Goal: Use online tool/utility: Utilize a website feature to perform a specific function

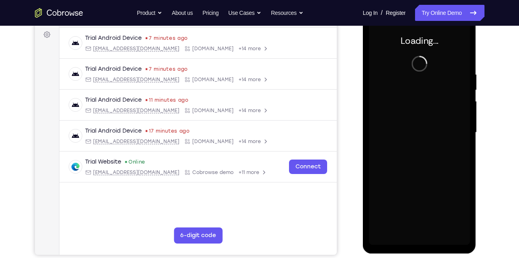
scroll to position [118, 0]
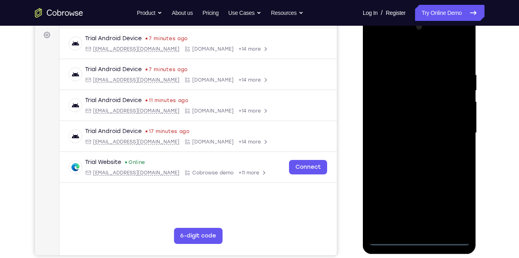
click at [420, 240] on div at bounding box center [419, 132] width 101 height 225
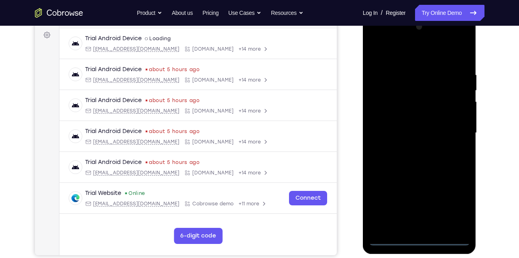
click at [451, 205] on div at bounding box center [419, 132] width 101 height 225
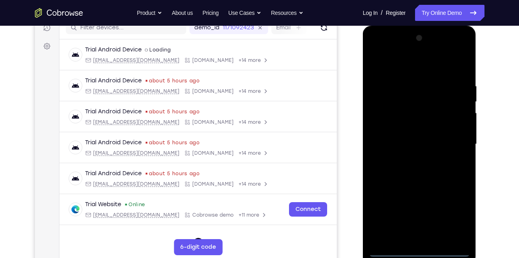
scroll to position [104, 0]
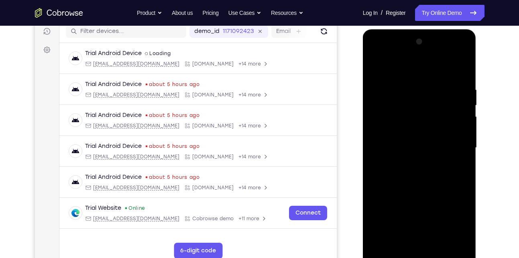
click at [412, 67] on div at bounding box center [419, 147] width 101 height 225
click at [451, 140] on div at bounding box center [419, 147] width 101 height 225
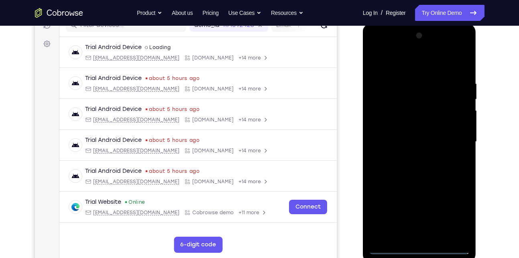
scroll to position [110, 0]
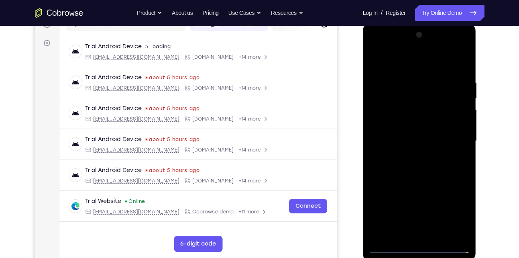
click at [409, 156] on div at bounding box center [419, 140] width 101 height 225
click at [407, 129] on div at bounding box center [419, 140] width 101 height 225
click at [408, 145] on div at bounding box center [419, 140] width 101 height 225
click at [401, 162] on div at bounding box center [419, 140] width 101 height 225
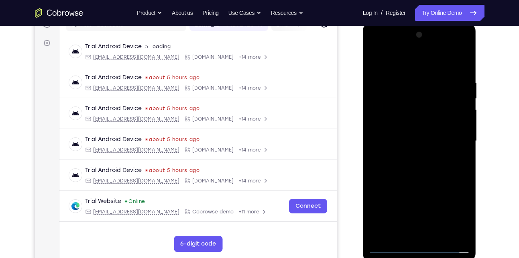
click at [401, 166] on div at bounding box center [419, 140] width 101 height 225
drag, startPoint x: 392, startPoint y: 67, endPoint x: 384, endPoint y: 47, distance: 21.8
click at [384, 47] on div at bounding box center [419, 140] width 101 height 225
click at [425, 175] on div at bounding box center [419, 140] width 101 height 225
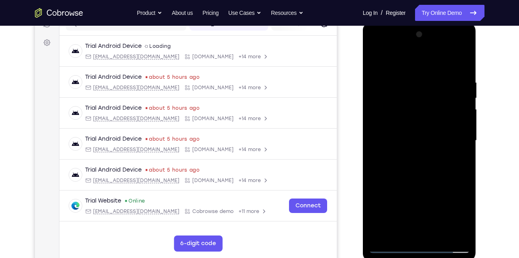
click at [466, 173] on div at bounding box center [419, 140] width 101 height 225
click at [463, 176] on div at bounding box center [419, 140] width 101 height 225
click at [376, 174] on div at bounding box center [419, 140] width 101 height 225
click at [463, 175] on div at bounding box center [419, 140] width 101 height 225
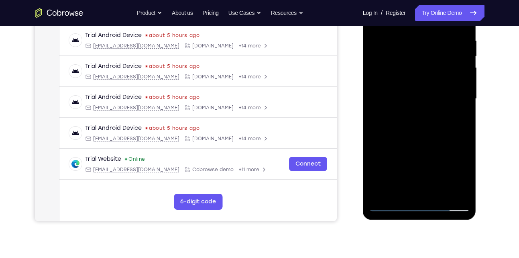
click at [436, 195] on div at bounding box center [419, 98] width 101 height 225
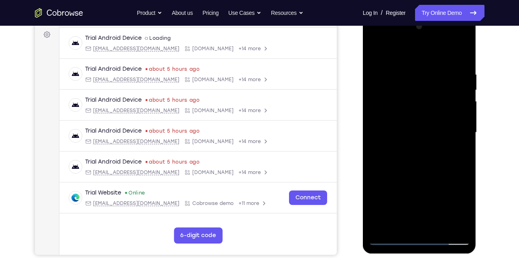
scroll to position [118, 0]
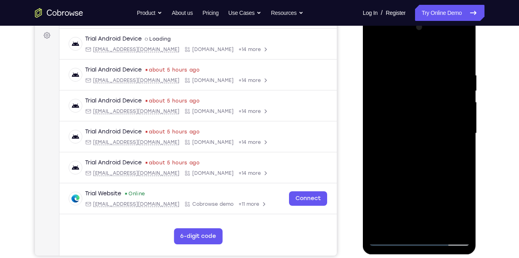
click at [419, 175] on div at bounding box center [419, 133] width 101 height 225
click at [422, 143] on div at bounding box center [419, 133] width 101 height 225
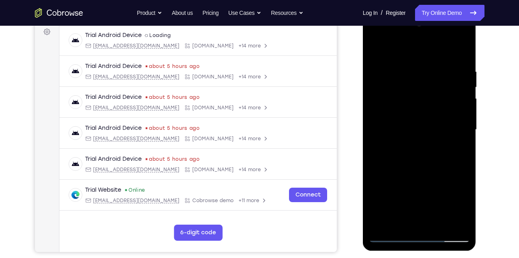
scroll to position [138, 0]
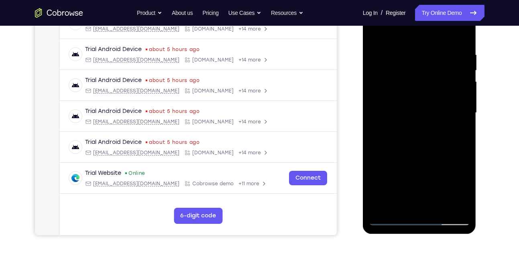
click at [400, 203] on div at bounding box center [419, 112] width 101 height 225
click at [438, 158] on div at bounding box center [419, 112] width 101 height 225
click at [442, 158] on div at bounding box center [419, 112] width 101 height 225
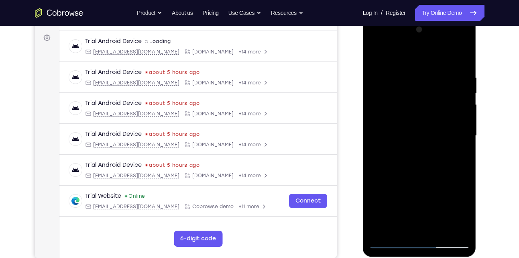
scroll to position [115, 0]
click at [377, 61] on div at bounding box center [419, 136] width 101 height 225
click at [377, 59] on div at bounding box center [419, 136] width 101 height 225
click at [465, 55] on div at bounding box center [419, 136] width 101 height 225
click at [408, 71] on div at bounding box center [419, 136] width 101 height 225
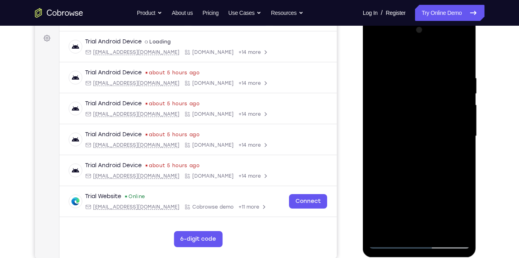
drag, startPoint x: 412, startPoint y: 171, endPoint x: 402, endPoint y: 102, distance: 70.2
click at [402, 102] on div at bounding box center [419, 136] width 101 height 225
drag, startPoint x: 406, startPoint y: 173, endPoint x: 402, endPoint y: 102, distance: 71.1
click at [402, 102] on div at bounding box center [419, 136] width 101 height 225
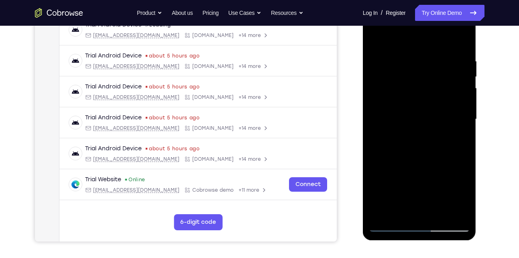
drag, startPoint x: 398, startPoint y: 175, endPoint x: 393, endPoint y: 127, distance: 48.8
click at [393, 127] on div at bounding box center [419, 119] width 101 height 225
click at [382, 216] on div at bounding box center [419, 119] width 101 height 225
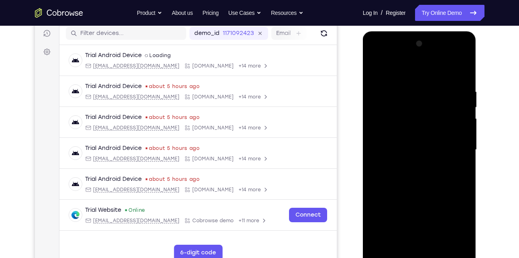
scroll to position [101, 0]
click at [405, 87] on div at bounding box center [419, 150] width 101 height 225
click at [459, 105] on div at bounding box center [419, 150] width 101 height 225
click at [448, 116] on div at bounding box center [419, 150] width 101 height 225
click at [460, 138] on div at bounding box center [419, 150] width 101 height 225
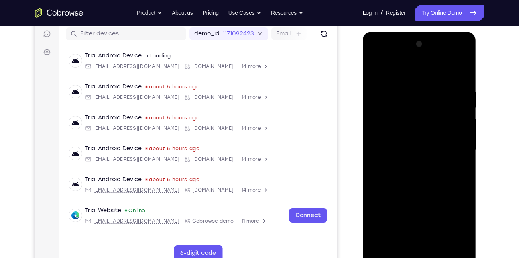
click at [380, 138] on div at bounding box center [419, 150] width 101 height 225
click at [411, 114] on div at bounding box center [419, 150] width 101 height 225
click at [415, 139] on div at bounding box center [419, 150] width 101 height 225
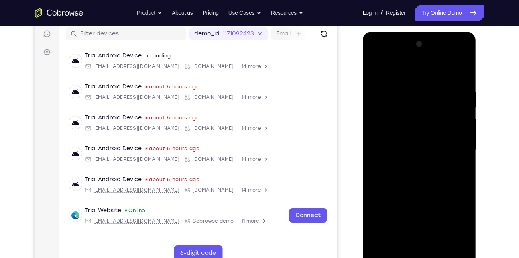
click at [376, 70] on div at bounding box center [419, 150] width 101 height 225
click at [455, 122] on div at bounding box center [419, 150] width 101 height 225
click at [463, 70] on div at bounding box center [419, 150] width 101 height 225
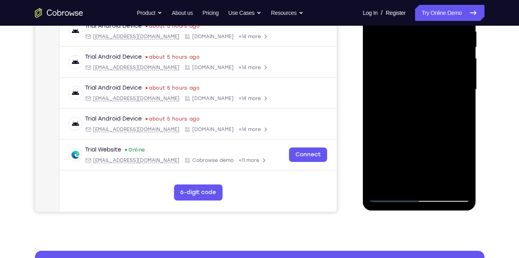
click at [432, 183] on div at bounding box center [419, 89] width 101 height 225
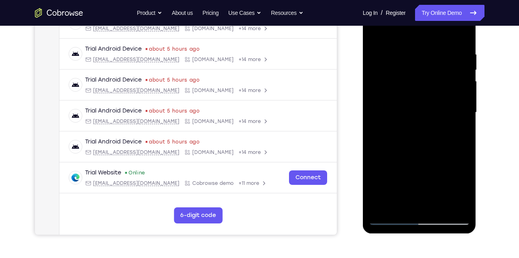
scroll to position [138, 0]
click at [417, 119] on div at bounding box center [419, 112] width 101 height 225
click at [390, 217] on div at bounding box center [419, 112] width 101 height 225
click at [412, 155] on div at bounding box center [419, 112] width 101 height 225
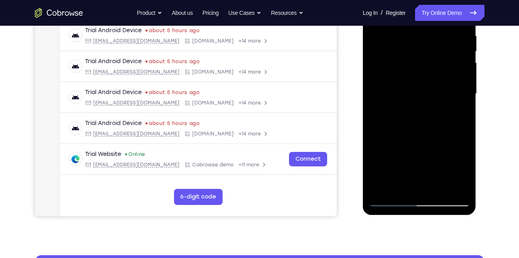
scroll to position [158, 0]
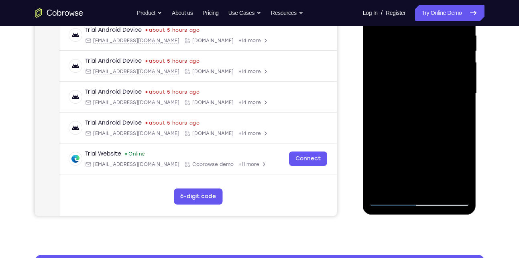
click at [400, 183] on div at bounding box center [419, 93] width 101 height 225
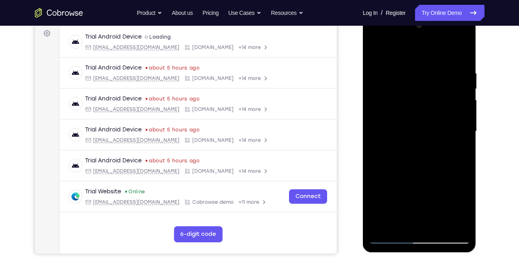
scroll to position [120, 0]
click at [378, 51] on div at bounding box center [419, 131] width 101 height 225
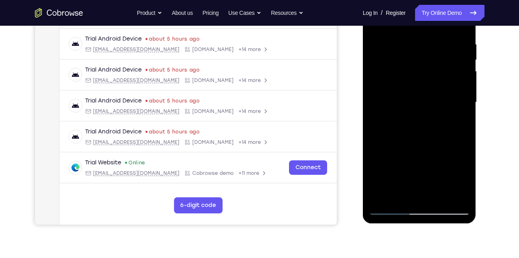
click at [415, 92] on div at bounding box center [419, 102] width 101 height 225
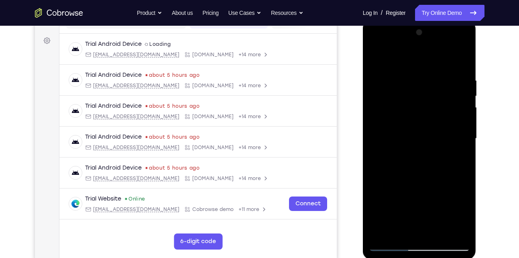
scroll to position [112, 0]
click at [376, 57] on div at bounding box center [419, 138] width 101 height 225
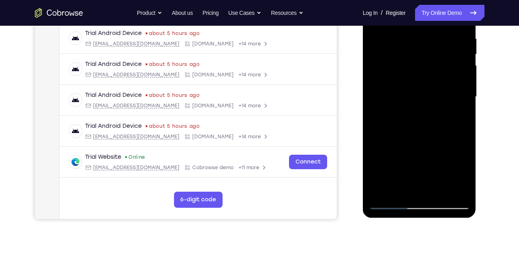
scroll to position [162, 0]
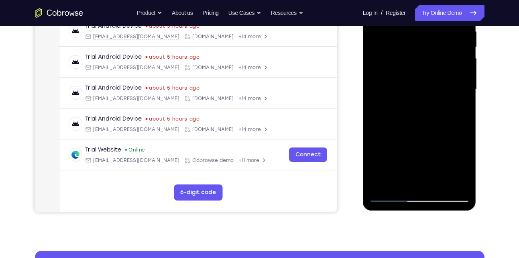
click at [417, 164] on div at bounding box center [419, 89] width 101 height 225
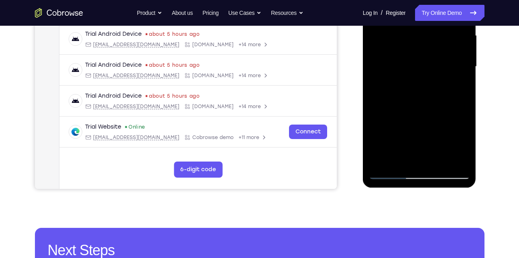
click at [417, 134] on div at bounding box center [419, 66] width 101 height 225
click at [437, 132] on div at bounding box center [419, 66] width 101 height 225
click at [404, 156] on div at bounding box center [419, 66] width 101 height 225
click at [373, 114] on div at bounding box center [419, 66] width 101 height 225
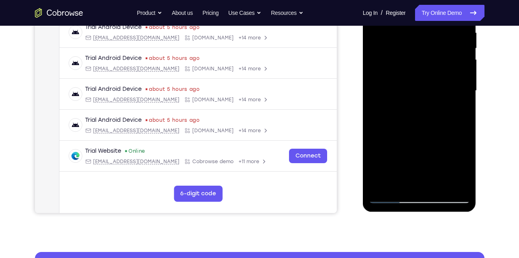
scroll to position [155, 0]
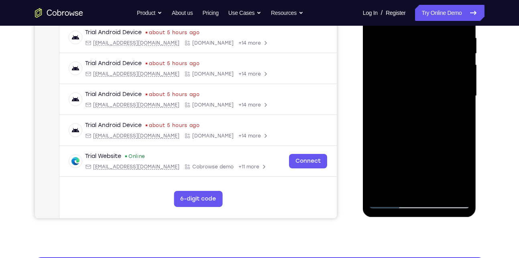
click at [400, 57] on div at bounding box center [419, 96] width 101 height 225
click at [421, 130] on div at bounding box center [419, 96] width 101 height 225
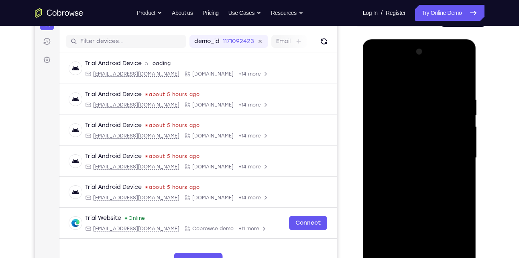
scroll to position [92, 0]
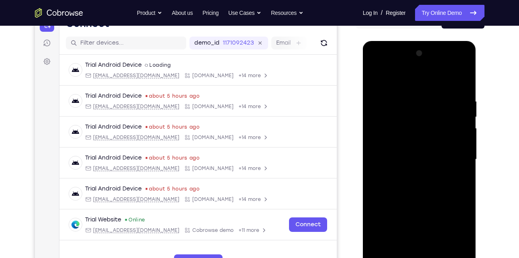
click at [376, 82] on div at bounding box center [419, 159] width 101 height 225
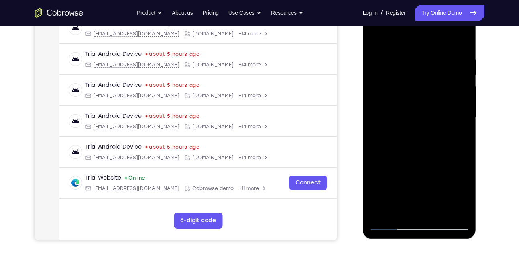
scroll to position [141, 0]
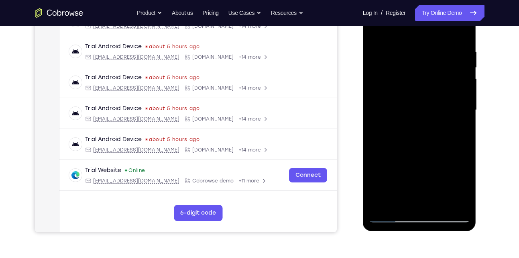
click at [418, 99] on div at bounding box center [419, 110] width 101 height 225
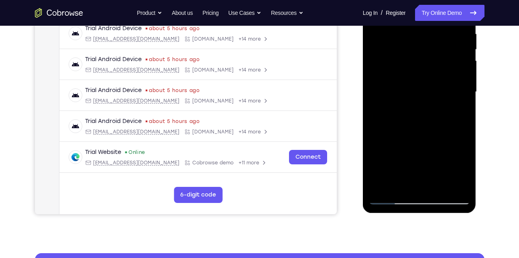
scroll to position [160, 0]
click at [403, 181] on div at bounding box center [419, 91] width 101 height 225
click at [391, 89] on div at bounding box center [419, 91] width 101 height 225
click at [407, 159] on div at bounding box center [419, 91] width 101 height 225
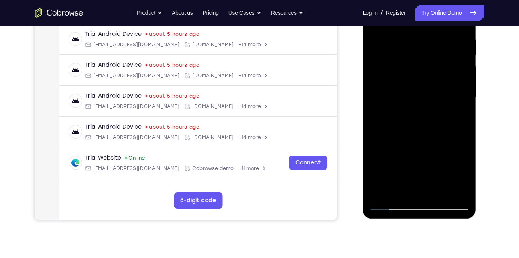
scroll to position [135, 0]
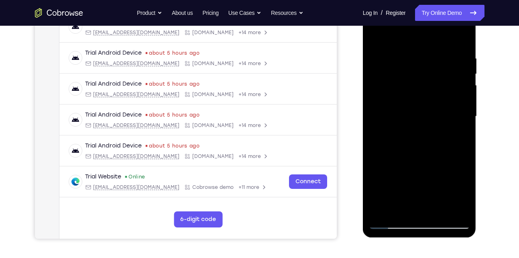
click at [377, 39] on div at bounding box center [419, 116] width 101 height 225
drag, startPoint x: 424, startPoint y: 63, endPoint x: 425, endPoint y: 184, distance: 121.6
click at [425, 184] on div at bounding box center [419, 116] width 101 height 225
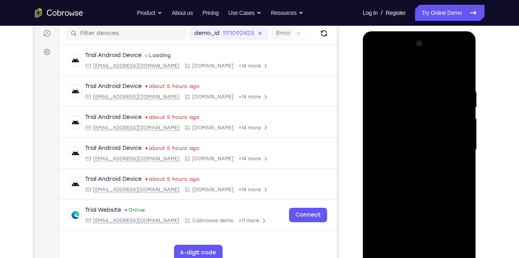
scroll to position [102, 0]
click at [408, 89] on div at bounding box center [419, 149] width 101 height 225
click at [459, 129] on div at bounding box center [419, 149] width 101 height 225
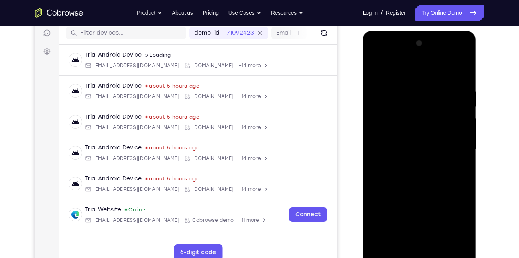
click at [459, 129] on div at bounding box center [419, 149] width 101 height 225
drag, startPoint x: 459, startPoint y: 129, endPoint x: 400, endPoint y: 134, distance: 58.5
click at [400, 134] on div at bounding box center [419, 149] width 101 height 225
click at [455, 111] on div at bounding box center [419, 149] width 101 height 225
drag, startPoint x: 455, startPoint y: 111, endPoint x: 383, endPoint y: 120, distance: 72.3
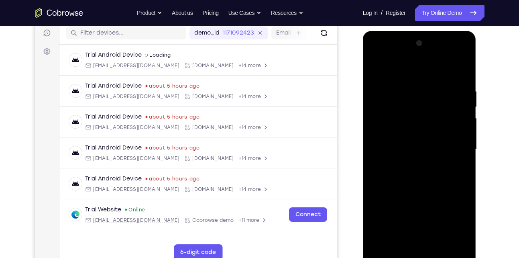
click at [383, 120] on div at bounding box center [419, 149] width 101 height 225
click at [456, 106] on div at bounding box center [419, 149] width 101 height 225
click at [459, 114] on div at bounding box center [419, 149] width 101 height 225
drag, startPoint x: 451, startPoint y: 107, endPoint x: 404, endPoint y: 110, distance: 46.6
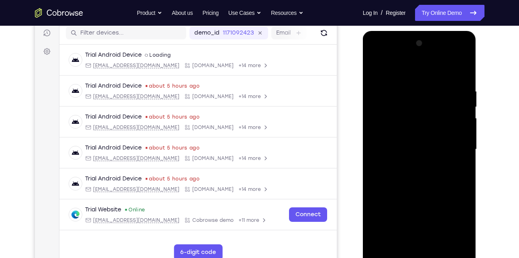
click at [404, 110] on div at bounding box center [419, 149] width 101 height 225
click at [453, 124] on div at bounding box center [419, 149] width 101 height 225
drag, startPoint x: 457, startPoint y: 111, endPoint x: 398, endPoint y: 118, distance: 59.5
click at [398, 118] on div at bounding box center [419, 149] width 101 height 225
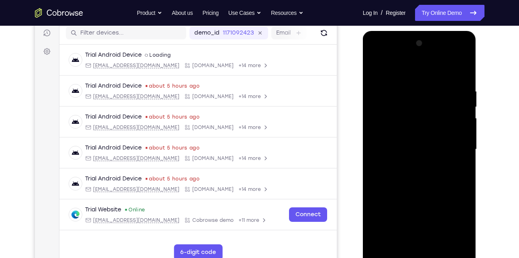
click at [449, 113] on div at bounding box center [419, 149] width 101 height 225
drag, startPoint x: 449, startPoint y: 113, endPoint x: 409, endPoint y: 110, distance: 39.4
click at [409, 110] on div at bounding box center [419, 149] width 101 height 225
click at [459, 76] on div at bounding box center [419, 149] width 101 height 225
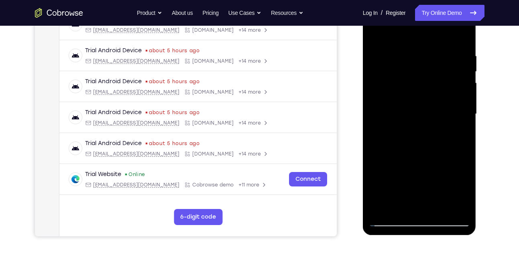
click at [435, 206] on div at bounding box center [419, 114] width 101 height 225
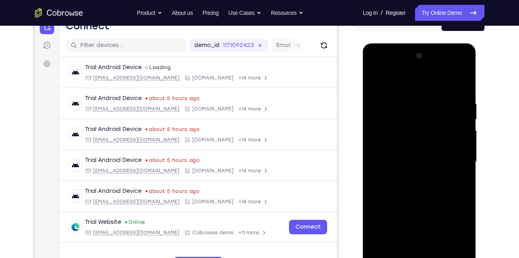
scroll to position [88, 0]
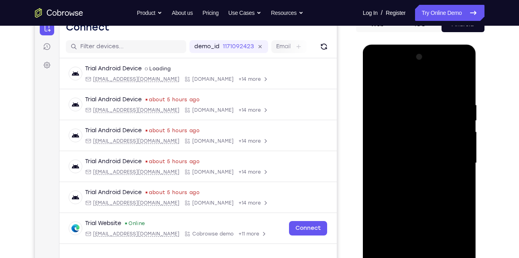
click at [412, 153] on div at bounding box center [419, 163] width 101 height 225
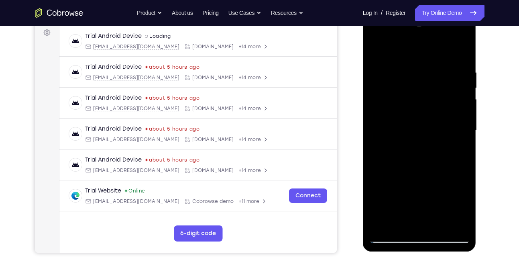
scroll to position [146, 0]
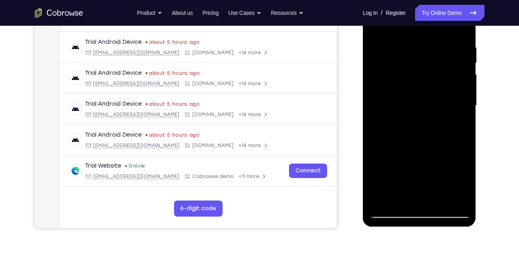
click at [403, 197] on div at bounding box center [419, 105] width 101 height 225
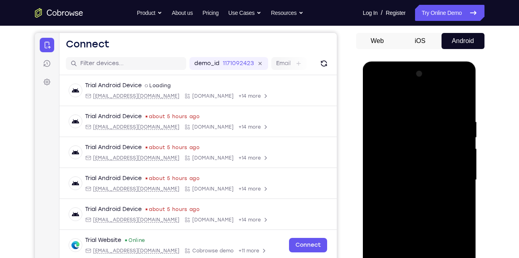
scroll to position [68, 0]
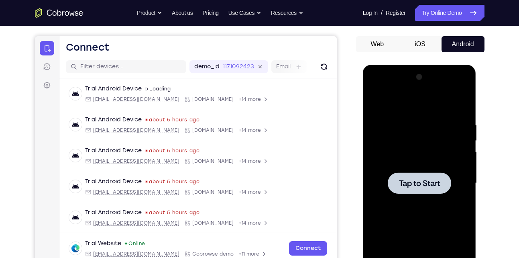
click at [375, 101] on div at bounding box center [419, 183] width 101 height 225
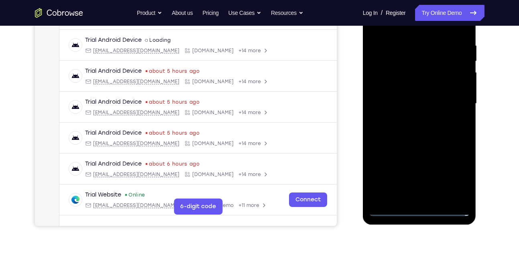
scroll to position [147, 0]
click at [421, 208] on div at bounding box center [419, 104] width 101 height 225
click at [451, 173] on div at bounding box center [419, 104] width 101 height 225
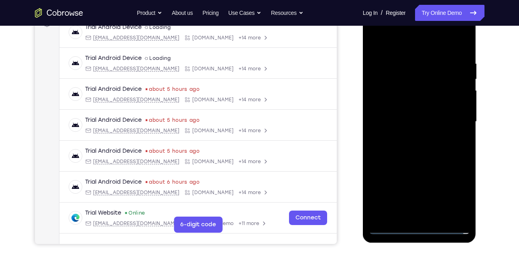
scroll to position [128, 0]
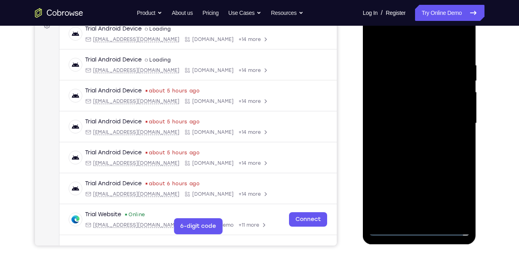
click at [416, 45] on div at bounding box center [419, 123] width 101 height 225
click at [451, 118] on div at bounding box center [419, 123] width 101 height 225
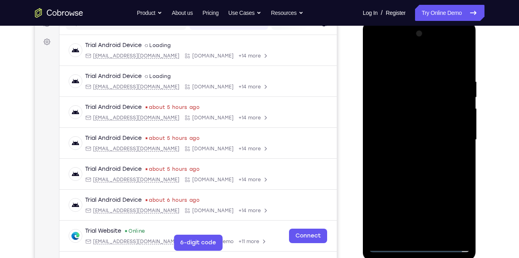
scroll to position [129, 0]
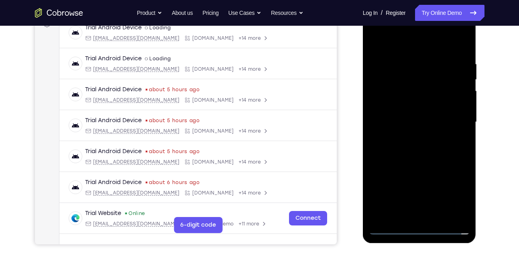
click at [411, 136] on div at bounding box center [419, 122] width 101 height 225
click at [422, 110] on div at bounding box center [419, 122] width 101 height 225
click at [422, 120] on div at bounding box center [419, 122] width 101 height 225
click at [407, 146] on div at bounding box center [419, 122] width 101 height 225
click at [425, 140] on div at bounding box center [419, 122] width 101 height 225
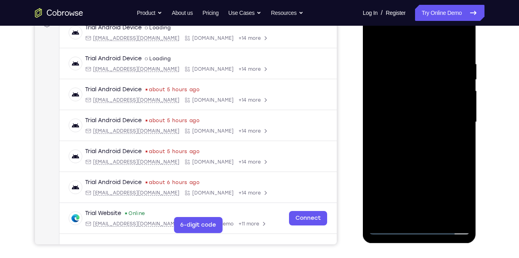
click at [414, 148] on div at bounding box center [419, 122] width 101 height 225
drag, startPoint x: 398, startPoint y: 51, endPoint x: 400, endPoint y: 18, distance: 32.9
click at [400, 18] on div at bounding box center [419, 122] width 101 height 225
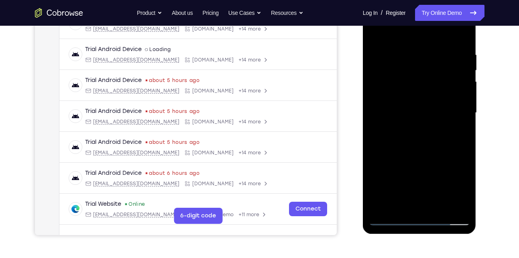
scroll to position [139, 0]
click at [428, 147] on div at bounding box center [419, 112] width 101 height 225
click at [465, 203] on div at bounding box center [419, 112] width 101 height 225
click at [437, 207] on div at bounding box center [419, 112] width 101 height 225
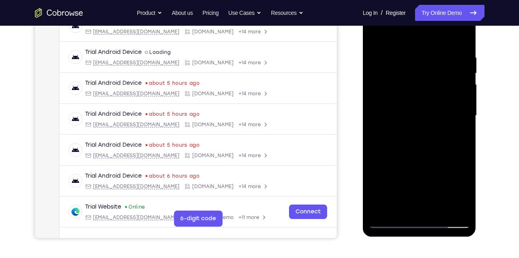
scroll to position [134, 0]
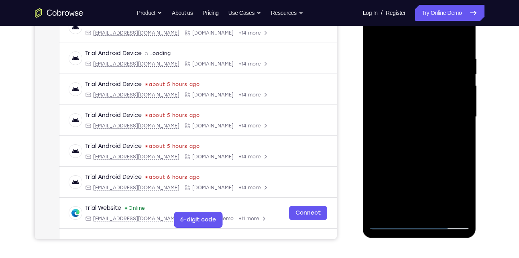
click at [426, 158] on div at bounding box center [419, 116] width 101 height 225
click at [415, 104] on div at bounding box center [419, 116] width 101 height 225
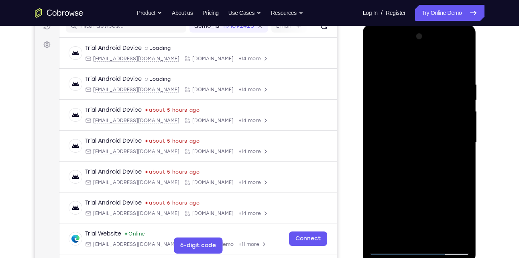
scroll to position [108, 0]
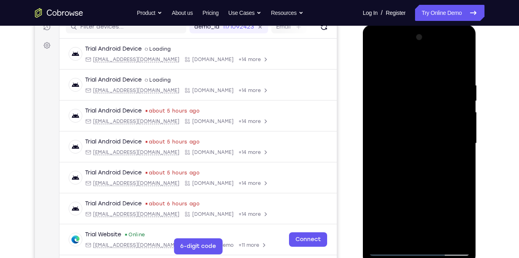
click at [374, 63] on div at bounding box center [419, 143] width 101 height 225
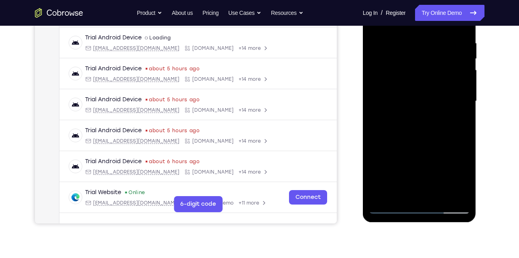
click at [410, 176] on div at bounding box center [419, 101] width 101 height 225
click at [457, 181] on div at bounding box center [419, 101] width 101 height 225
click at [456, 120] on div at bounding box center [419, 101] width 101 height 225
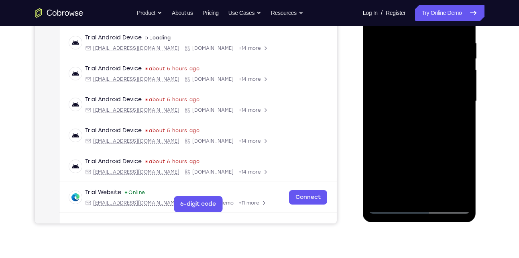
click at [456, 120] on div at bounding box center [419, 101] width 101 height 225
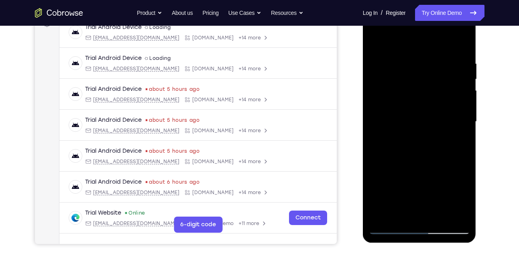
click at [374, 43] on div at bounding box center [419, 121] width 101 height 225
drag, startPoint x: 419, startPoint y: 146, endPoint x: 420, endPoint y: 110, distance: 36.1
click at [420, 110] on div at bounding box center [419, 121] width 101 height 225
click at [417, 165] on div at bounding box center [419, 121] width 101 height 225
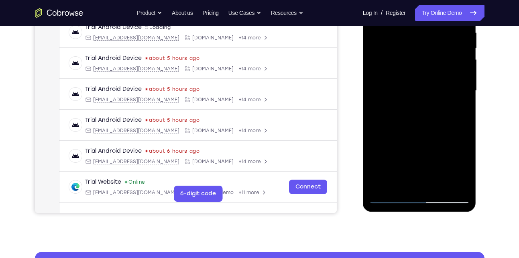
click at [408, 180] on div at bounding box center [419, 90] width 101 height 225
click at [398, 180] on div at bounding box center [419, 90] width 101 height 225
click at [439, 137] on div at bounding box center [419, 90] width 101 height 225
click at [457, 106] on div at bounding box center [419, 90] width 101 height 225
click at [447, 112] on div at bounding box center [419, 90] width 101 height 225
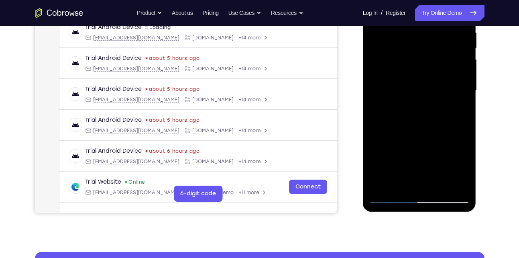
click at [462, 173] on div at bounding box center [419, 90] width 101 height 225
click at [457, 112] on div at bounding box center [419, 90] width 101 height 225
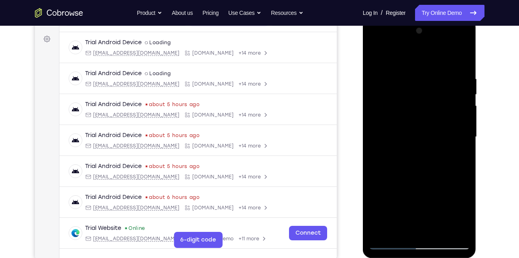
scroll to position [113, 0]
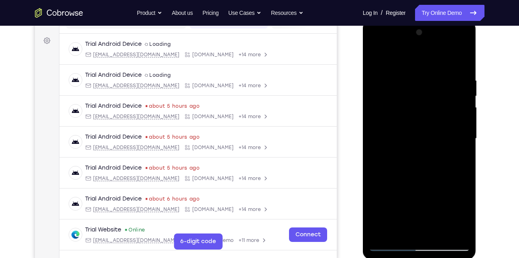
click at [376, 60] on div at bounding box center [419, 138] width 101 height 225
drag, startPoint x: 421, startPoint y: 175, endPoint x: 419, endPoint y: 100, distance: 74.7
click at [419, 100] on div at bounding box center [419, 138] width 101 height 225
drag, startPoint x: 419, startPoint y: 182, endPoint x: 426, endPoint y: 243, distance: 61.4
click at [426, 243] on div at bounding box center [419, 138] width 101 height 225
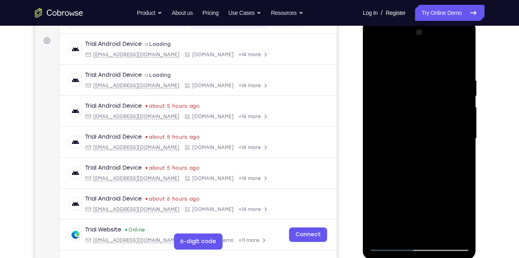
click at [418, 160] on div at bounding box center [419, 138] width 101 height 225
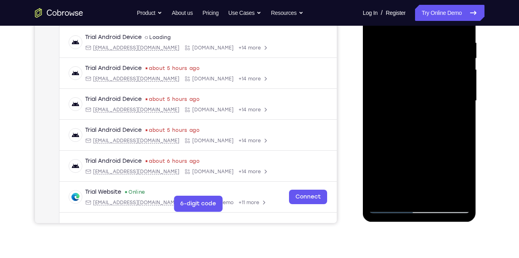
click at [413, 193] on div at bounding box center [419, 100] width 101 height 225
click at [400, 192] on div at bounding box center [419, 100] width 101 height 225
click at [377, 146] on div at bounding box center [419, 100] width 101 height 225
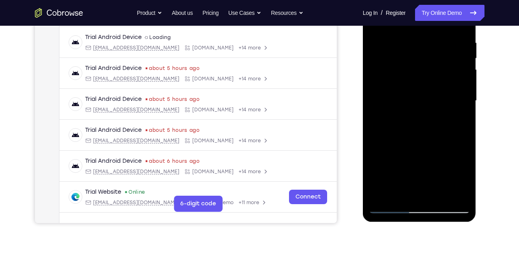
scroll to position [88, 0]
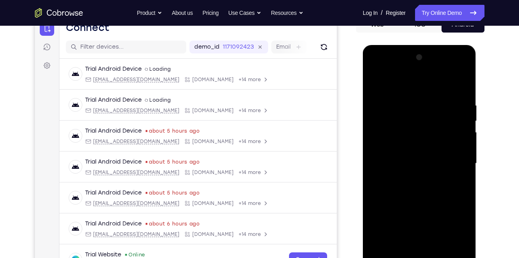
click at [375, 82] on div at bounding box center [419, 163] width 101 height 225
drag, startPoint x: 420, startPoint y: 101, endPoint x: 419, endPoint y: 149, distance: 48.2
click at [419, 149] on div at bounding box center [419, 163] width 101 height 225
click at [408, 100] on div at bounding box center [419, 163] width 101 height 225
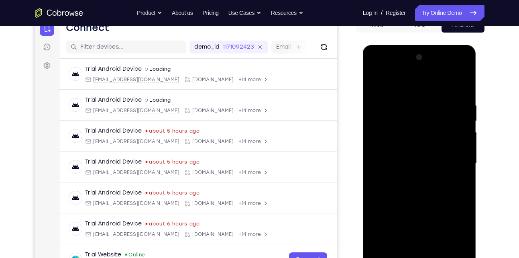
click at [464, 123] on div at bounding box center [419, 163] width 101 height 225
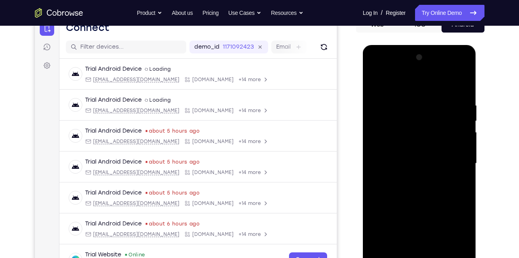
click at [464, 123] on div at bounding box center [419, 163] width 101 height 225
drag, startPoint x: 464, startPoint y: 123, endPoint x: 417, endPoint y: 121, distance: 47.4
click at [417, 121] on div at bounding box center [419, 163] width 101 height 225
click at [458, 143] on div at bounding box center [419, 163] width 101 height 225
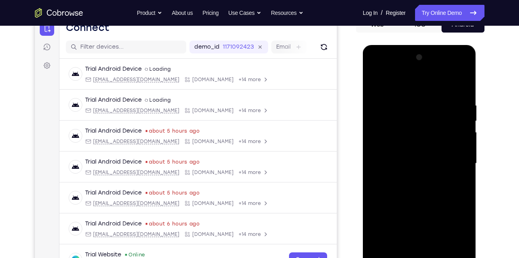
click at [458, 143] on div at bounding box center [419, 163] width 101 height 225
click at [380, 139] on div at bounding box center [419, 163] width 101 height 225
drag, startPoint x: 380, startPoint y: 139, endPoint x: 437, endPoint y: 138, distance: 57.4
click at [437, 138] on div at bounding box center [419, 163] width 101 height 225
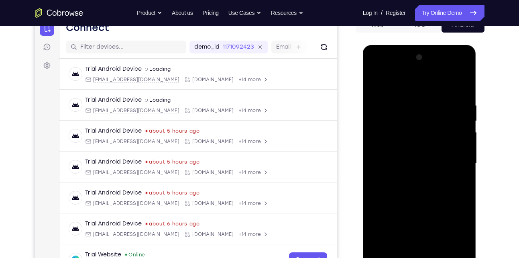
click at [415, 143] on div at bounding box center [419, 163] width 101 height 225
click at [440, 115] on div at bounding box center [419, 163] width 101 height 225
click at [443, 109] on div at bounding box center [419, 163] width 101 height 225
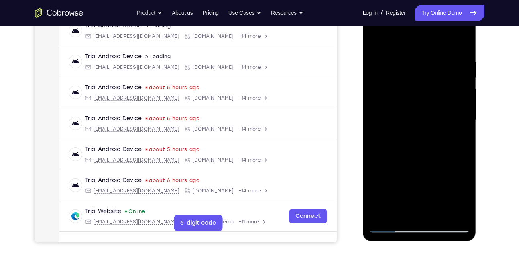
scroll to position [131, 0]
click at [430, 155] on div at bounding box center [419, 120] width 101 height 225
click at [435, 215] on div at bounding box center [419, 120] width 101 height 225
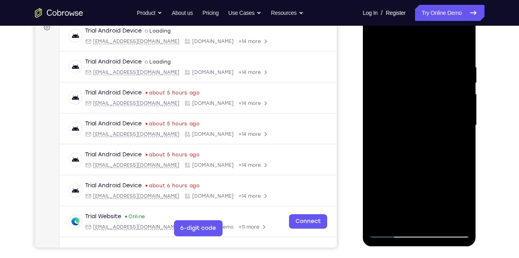
scroll to position [126, 0]
click at [379, 44] on div at bounding box center [419, 125] width 101 height 225
drag, startPoint x: 419, startPoint y: 67, endPoint x: 426, endPoint y: 188, distance: 121.8
click at [426, 188] on div at bounding box center [419, 125] width 101 height 225
click at [409, 64] on div at bounding box center [419, 125] width 101 height 225
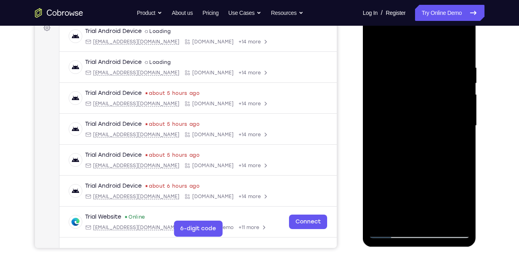
scroll to position [125, 0]
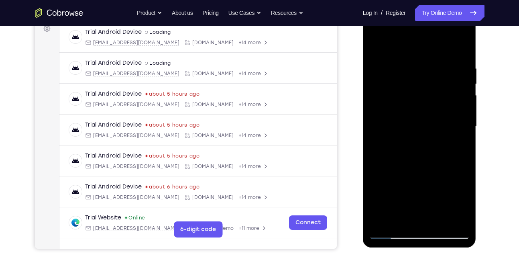
click at [455, 113] on div at bounding box center [419, 126] width 101 height 225
click at [465, 219] on div at bounding box center [419, 126] width 101 height 225
click at [462, 162] on div at bounding box center [419, 126] width 101 height 225
click at [458, 129] on div at bounding box center [419, 126] width 101 height 225
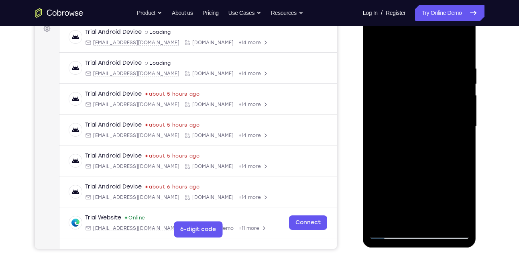
click at [458, 129] on div at bounding box center [419, 126] width 101 height 225
click at [462, 48] on div at bounding box center [419, 126] width 101 height 225
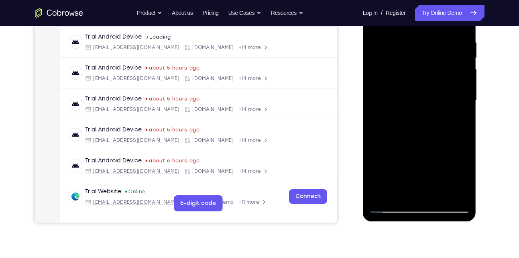
scroll to position [153, 0]
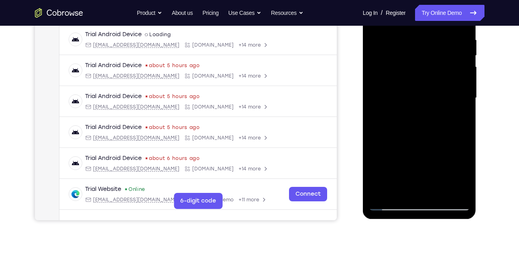
click at [437, 190] on div at bounding box center [419, 98] width 101 height 225
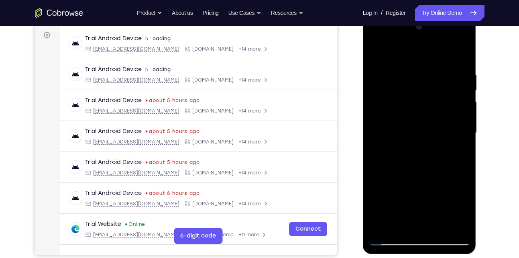
scroll to position [112, 0]
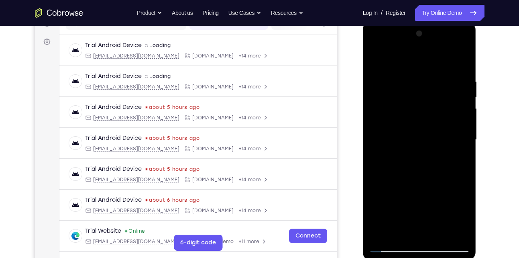
click at [373, 60] on div at bounding box center [419, 139] width 101 height 225
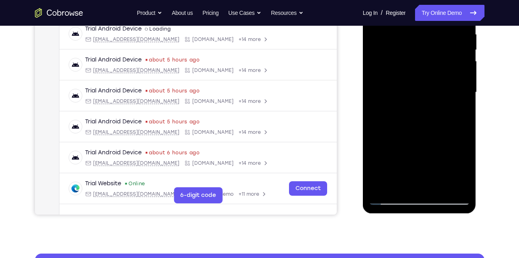
scroll to position [159, 0]
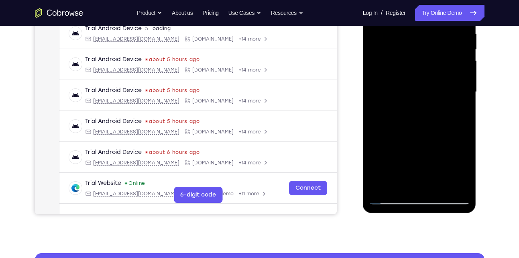
click at [456, 183] on div at bounding box center [419, 92] width 101 height 225
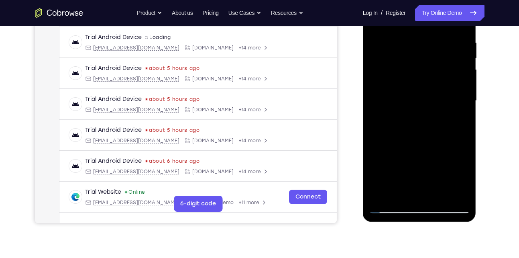
drag, startPoint x: 412, startPoint y: 83, endPoint x: 410, endPoint y: 178, distance: 95.1
click at [410, 178] on div at bounding box center [419, 100] width 101 height 225
click at [460, 192] on div at bounding box center [419, 100] width 101 height 225
click at [382, 193] on div at bounding box center [419, 100] width 101 height 225
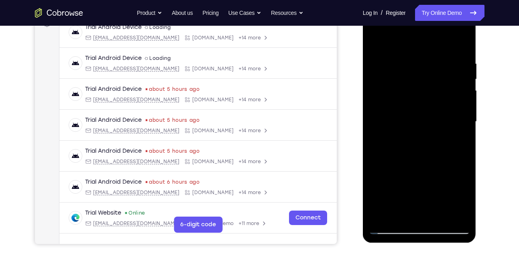
scroll to position [129, 0]
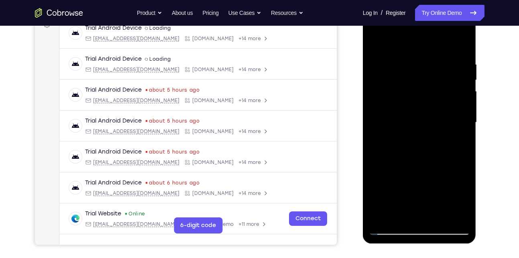
drag, startPoint x: 413, startPoint y: 85, endPoint x: 415, endPoint y: 182, distance: 97.1
click at [415, 182] on div at bounding box center [419, 122] width 101 height 225
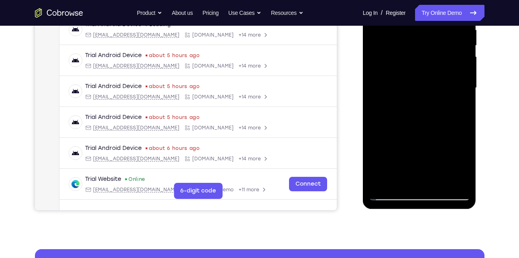
scroll to position [166, 0]
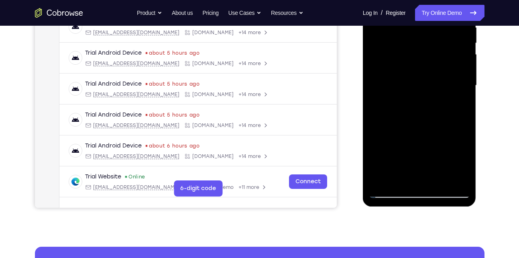
click at [462, 178] on div at bounding box center [419, 85] width 101 height 225
click at [439, 182] on div at bounding box center [419, 85] width 101 height 225
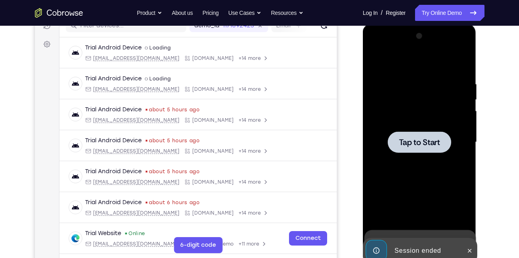
click at [447, 144] on div at bounding box center [419, 141] width 63 height 21
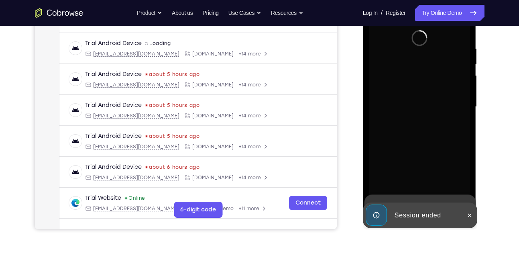
scroll to position [146, 0]
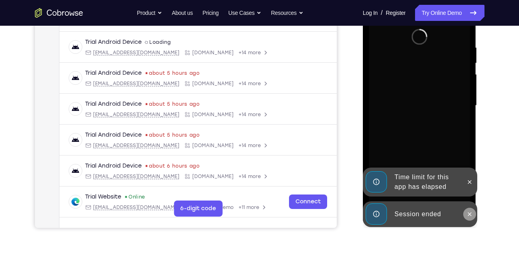
click at [469, 214] on icon at bounding box center [470, 214] width 4 height 4
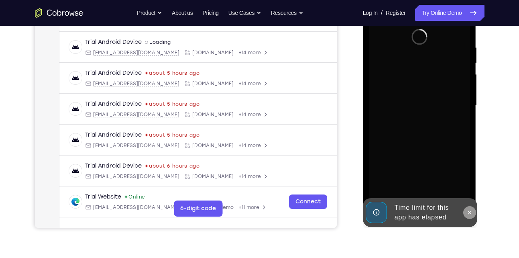
click at [469, 215] on button at bounding box center [469, 212] width 13 height 13
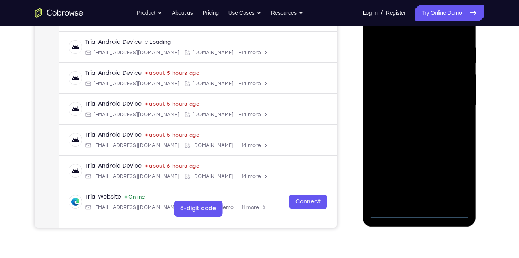
click at [417, 212] on div at bounding box center [419, 105] width 101 height 225
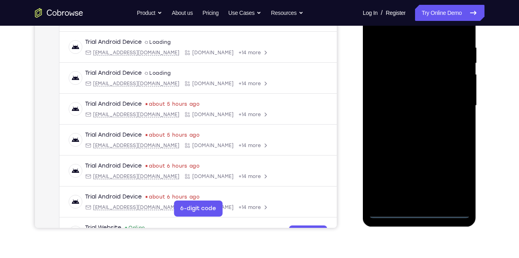
click at [451, 174] on div at bounding box center [419, 105] width 101 height 225
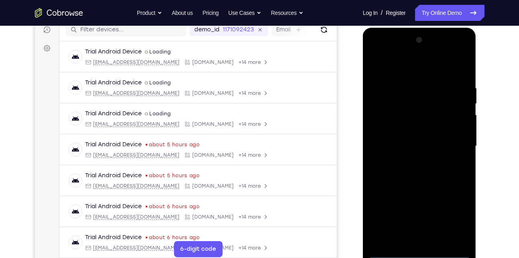
scroll to position [105, 0]
click at [406, 68] on div at bounding box center [419, 146] width 101 height 225
click at [453, 145] on div at bounding box center [419, 146] width 101 height 225
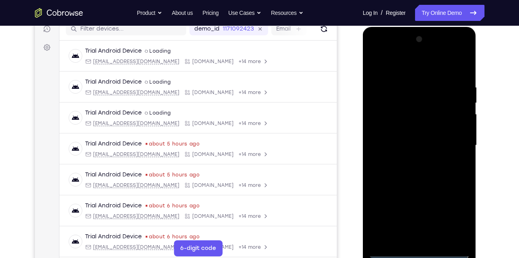
scroll to position [106, 0]
click at [412, 160] on div at bounding box center [419, 145] width 101 height 225
click at [419, 134] on div at bounding box center [419, 145] width 101 height 225
click at [419, 143] on div at bounding box center [419, 145] width 101 height 225
click at [393, 166] on div at bounding box center [419, 145] width 101 height 225
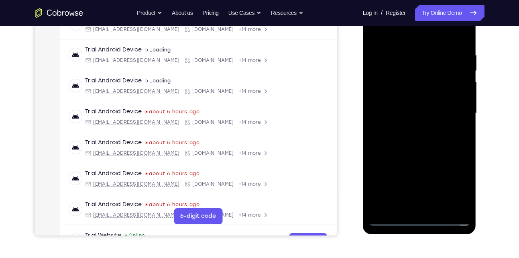
scroll to position [138, 0]
click at [419, 150] on div at bounding box center [419, 112] width 101 height 225
click at [436, 207] on div at bounding box center [419, 112] width 101 height 225
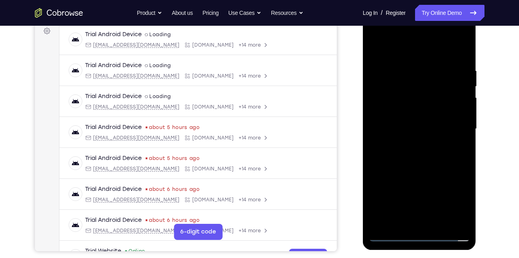
scroll to position [122, 0]
click at [427, 171] on div at bounding box center [419, 129] width 101 height 225
drag, startPoint x: 395, startPoint y: 56, endPoint x: 380, endPoint y: 17, distance: 42.0
click at [380, 17] on div at bounding box center [419, 129] width 101 height 225
click at [393, 57] on div at bounding box center [419, 129] width 101 height 225
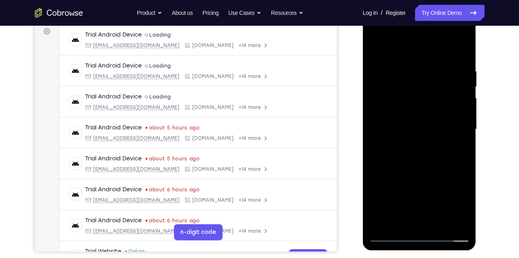
click at [411, 98] on div at bounding box center [419, 129] width 101 height 225
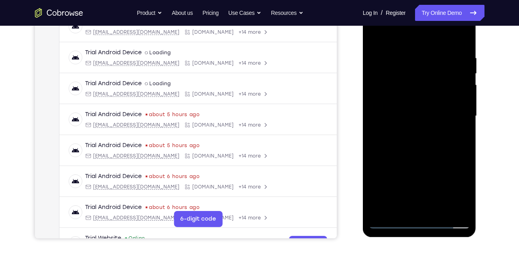
scroll to position [130, 0]
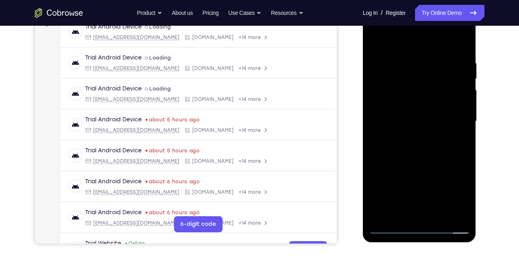
click at [411, 60] on div at bounding box center [419, 121] width 101 height 225
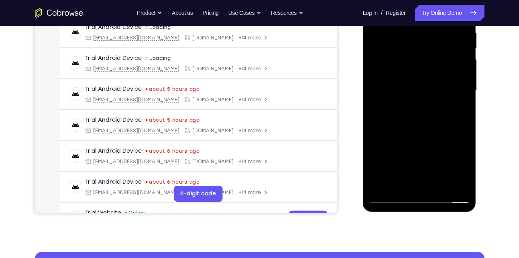
click at [403, 181] on div at bounding box center [419, 90] width 101 height 225
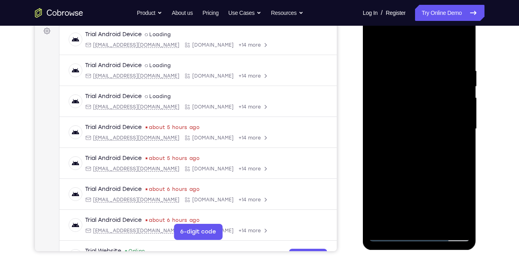
scroll to position [114, 0]
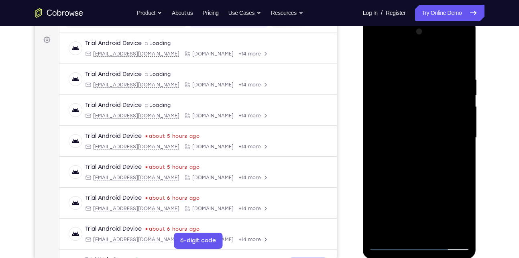
click at [376, 58] on div at bounding box center [419, 137] width 101 height 225
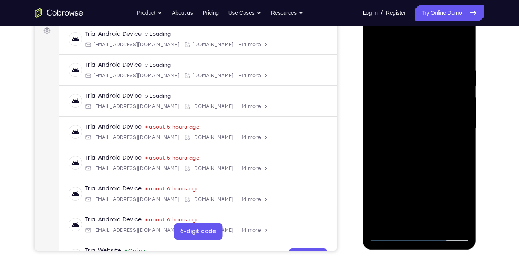
scroll to position [120, 0]
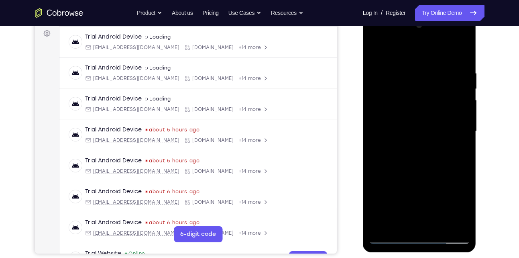
click at [409, 63] on div at bounding box center [419, 131] width 101 height 225
click at [457, 77] on div at bounding box center [419, 131] width 101 height 225
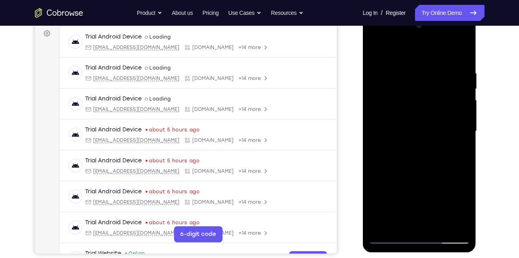
click at [457, 77] on div at bounding box center [419, 131] width 101 height 225
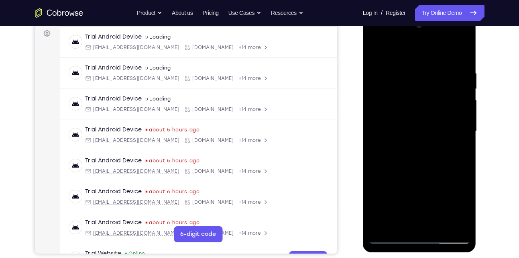
click at [383, 93] on div at bounding box center [419, 131] width 101 height 225
drag, startPoint x: 458, startPoint y: 87, endPoint x: 398, endPoint y: 90, distance: 59.9
click at [398, 90] on div at bounding box center [419, 131] width 101 height 225
click at [448, 89] on div at bounding box center [419, 131] width 101 height 225
click at [456, 94] on div at bounding box center [419, 131] width 101 height 225
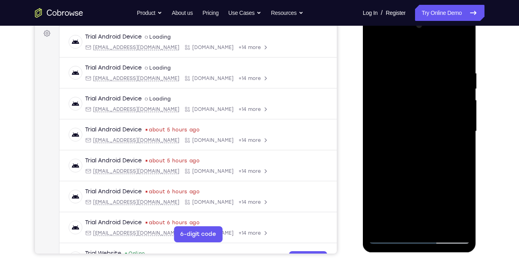
click at [456, 94] on div at bounding box center [419, 131] width 101 height 225
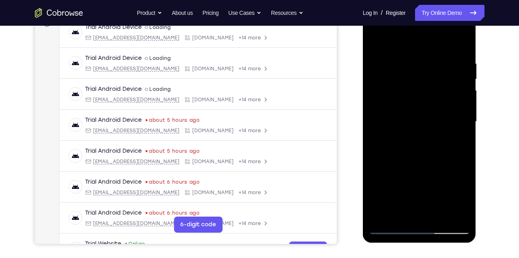
click at [416, 212] on div at bounding box center [419, 121] width 101 height 225
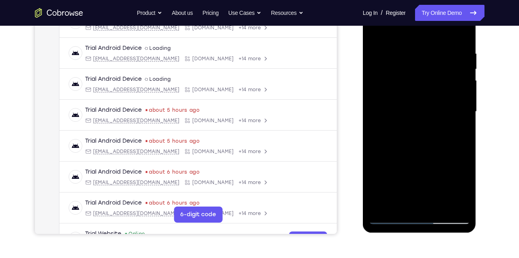
scroll to position [140, 0]
click at [387, 217] on div at bounding box center [419, 111] width 101 height 225
click at [455, 202] on div at bounding box center [419, 111] width 101 height 225
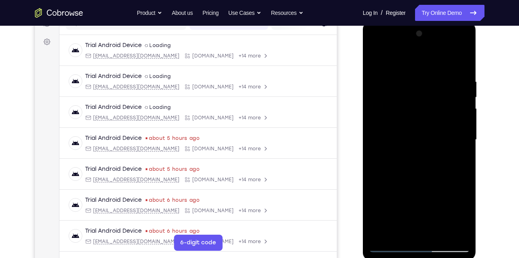
scroll to position [111, 0]
click at [451, 107] on div at bounding box center [419, 140] width 101 height 225
click at [385, 114] on div at bounding box center [419, 140] width 101 height 225
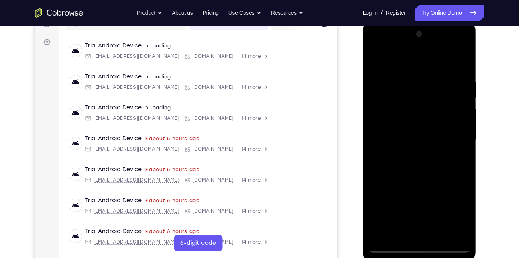
drag, startPoint x: 439, startPoint y: 93, endPoint x: 374, endPoint y: 112, distance: 67.4
click at [374, 112] on div at bounding box center [419, 140] width 101 height 225
click at [458, 85] on div at bounding box center [419, 140] width 101 height 225
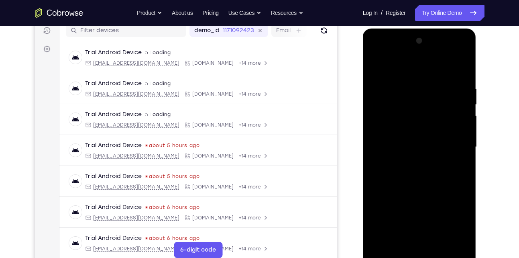
scroll to position [103, 0]
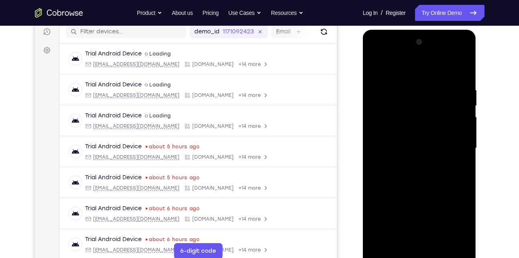
click at [459, 102] on div at bounding box center [419, 148] width 101 height 225
click at [375, 119] on div at bounding box center [419, 148] width 101 height 225
click at [455, 87] on div at bounding box center [419, 148] width 101 height 225
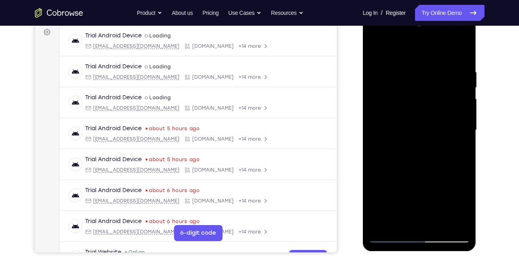
scroll to position [122, 0]
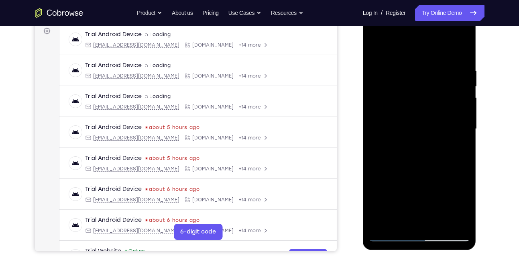
click at [441, 102] on div at bounding box center [419, 128] width 101 height 225
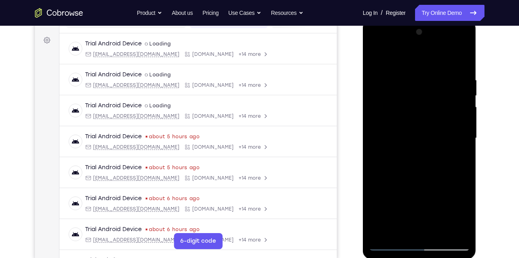
scroll to position [112, 0]
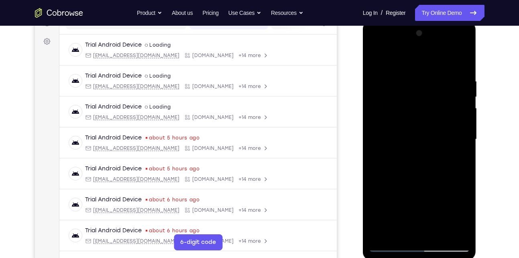
click at [453, 105] on div at bounding box center [419, 139] width 101 height 225
click at [460, 105] on div at bounding box center [419, 139] width 101 height 225
drag, startPoint x: 460, startPoint y: 105, endPoint x: 386, endPoint y: 107, distance: 74.3
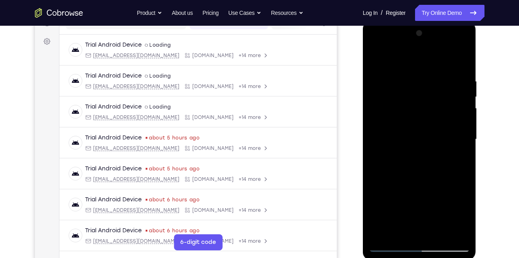
click at [386, 107] on div at bounding box center [419, 139] width 101 height 225
click at [451, 92] on div at bounding box center [419, 139] width 101 height 225
click at [463, 60] on div at bounding box center [419, 139] width 101 height 225
drag, startPoint x: 422, startPoint y: 73, endPoint x: 423, endPoint y: 179, distance: 105.5
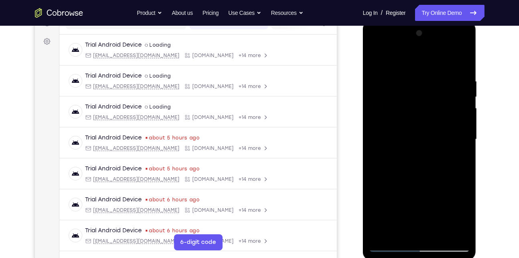
click at [423, 179] on div at bounding box center [419, 139] width 101 height 225
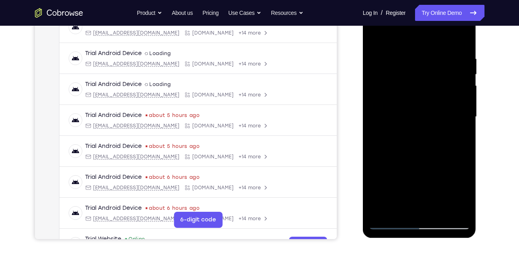
scroll to position [136, 0]
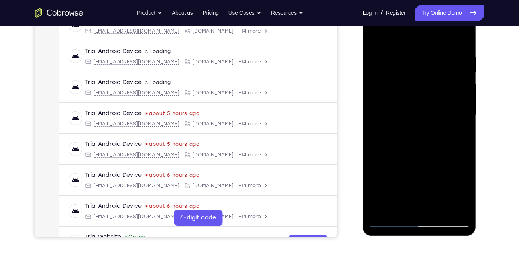
click at [404, 47] on div at bounding box center [419, 114] width 101 height 225
click at [459, 94] on div at bounding box center [419, 114] width 101 height 225
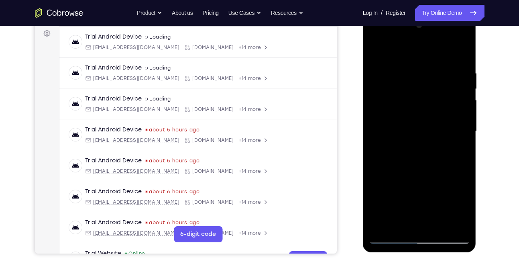
scroll to position [119, 0]
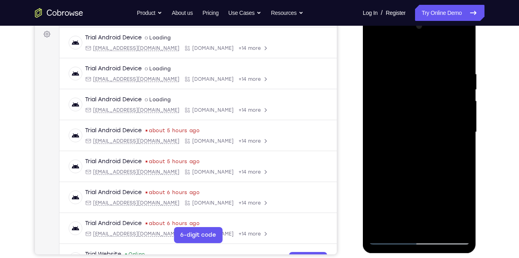
click at [459, 94] on div at bounding box center [419, 132] width 101 height 225
drag, startPoint x: 459, startPoint y: 111, endPoint x: 401, endPoint y: 90, distance: 61.9
click at [401, 90] on div at bounding box center [419, 132] width 101 height 225
click at [462, 56] on div at bounding box center [419, 132] width 101 height 225
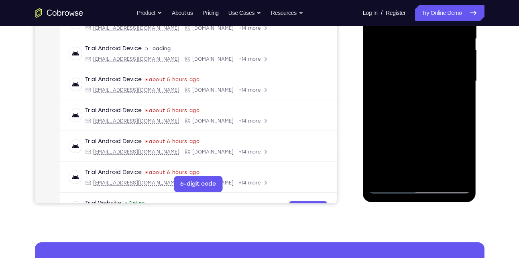
scroll to position [171, 0]
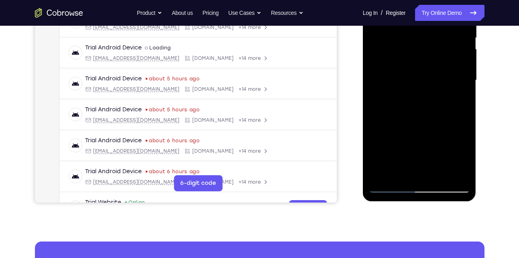
click at [435, 172] on div at bounding box center [419, 80] width 101 height 225
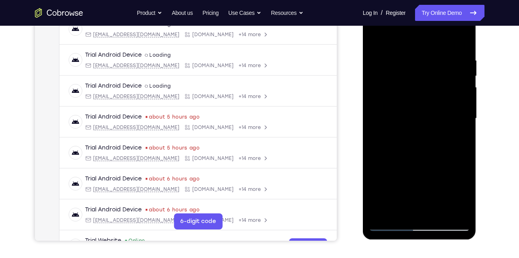
drag, startPoint x: 408, startPoint y: 179, endPoint x: 398, endPoint y: 105, distance: 74.9
click at [398, 105] on div at bounding box center [419, 118] width 101 height 225
drag, startPoint x: 400, startPoint y: 188, endPoint x: 394, endPoint y: 104, distance: 84.8
click at [394, 104] on div at bounding box center [419, 118] width 101 height 225
drag, startPoint x: 407, startPoint y: 187, endPoint x: 398, endPoint y: 114, distance: 74.0
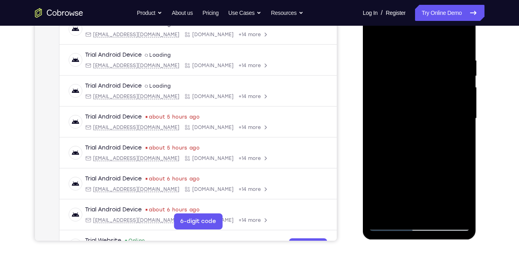
click at [398, 114] on div at bounding box center [419, 118] width 101 height 225
drag, startPoint x: 417, startPoint y: 181, endPoint x: 408, endPoint y: 123, distance: 58.8
click at [408, 123] on div at bounding box center [419, 118] width 101 height 225
click at [431, 110] on div at bounding box center [419, 118] width 101 height 225
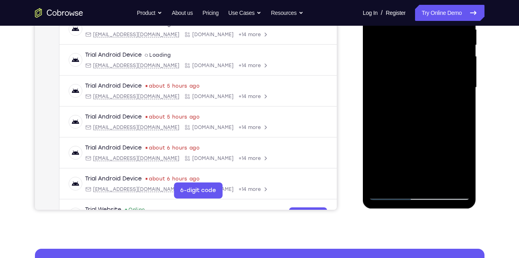
scroll to position [167, 0]
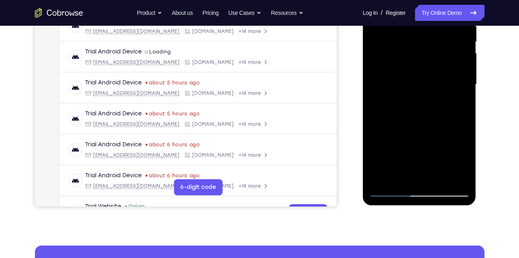
click at [390, 191] on div at bounding box center [419, 84] width 101 height 225
drag, startPoint x: 410, startPoint y: 158, endPoint x: 400, endPoint y: 104, distance: 55.9
click at [400, 104] on div at bounding box center [419, 84] width 101 height 225
drag, startPoint x: 412, startPoint y: 165, endPoint x: 402, endPoint y: 99, distance: 66.9
click at [402, 99] on div at bounding box center [419, 84] width 101 height 225
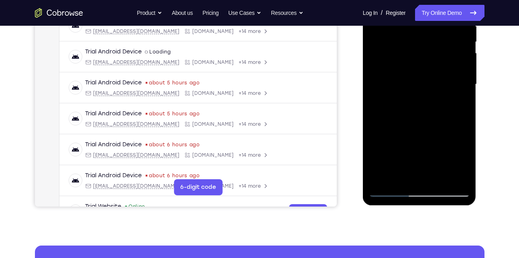
drag, startPoint x: 413, startPoint y: 158, endPoint x: 406, endPoint y: 75, distance: 83.3
click at [406, 75] on div at bounding box center [419, 84] width 101 height 225
click at [413, 123] on div at bounding box center [419, 84] width 101 height 225
click at [396, 173] on div at bounding box center [419, 84] width 101 height 225
click at [461, 165] on div at bounding box center [419, 84] width 101 height 225
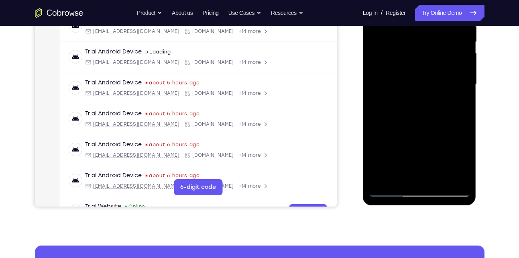
click at [461, 165] on div at bounding box center [419, 84] width 101 height 225
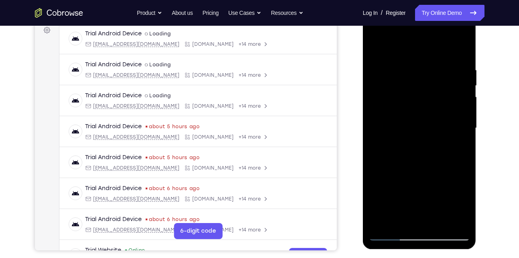
scroll to position [123, 0]
click at [378, 48] on div at bounding box center [419, 128] width 101 height 225
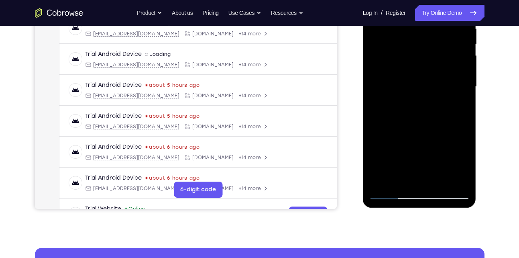
click at [406, 142] on div at bounding box center [419, 86] width 101 height 225
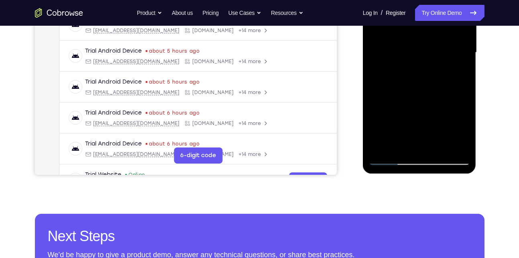
click at [396, 144] on div at bounding box center [419, 52] width 101 height 225
click at [438, 97] on div at bounding box center [419, 52] width 101 height 225
click at [462, 144] on div at bounding box center [419, 52] width 101 height 225
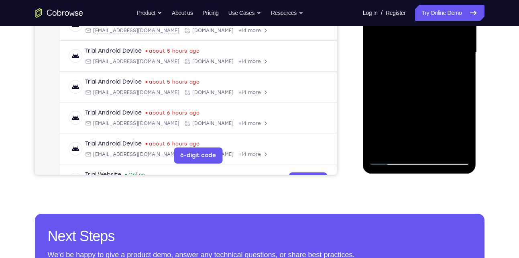
click at [462, 144] on div at bounding box center [419, 52] width 101 height 225
click at [457, 66] on div at bounding box center [419, 52] width 101 height 225
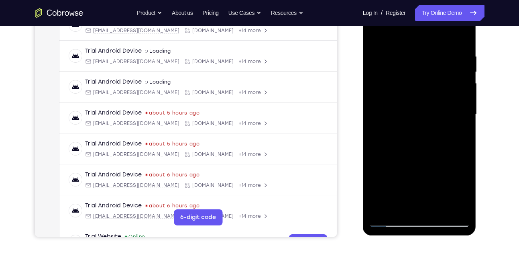
scroll to position [136, 0]
click at [374, 38] on div at bounding box center [419, 114] width 101 height 225
click at [378, 35] on div at bounding box center [419, 114] width 101 height 225
drag, startPoint x: 419, startPoint y: 74, endPoint x: 428, endPoint y: 215, distance: 140.7
click at [428, 215] on div at bounding box center [419, 114] width 101 height 225
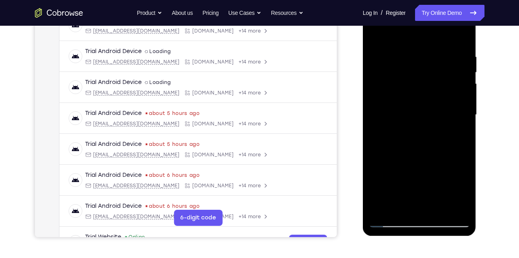
click at [434, 48] on div at bounding box center [419, 114] width 101 height 225
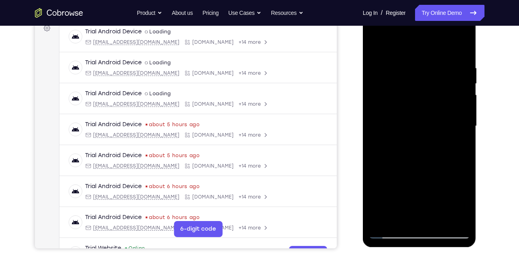
scroll to position [125, 0]
click at [380, 48] on div at bounding box center [419, 126] width 101 height 225
click at [450, 132] on div at bounding box center [419, 126] width 101 height 225
click at [376, 46] on div at bounding box center [419, 126] width 101 height 225
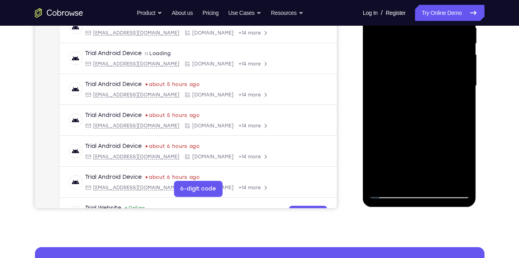
click at [381, 182] on div at bounding box center [419, 86] width 101 height 225
drag, startPoint x: 440, startPoint y: 157, endPoint x: 439, endPoint y: 112, distance: 44.5
click at [439, 112] on div at bounding box center [419, 86] width 101 height 225
click at [381, 177] on div at bounding box center [419, 86] width 101 height 225
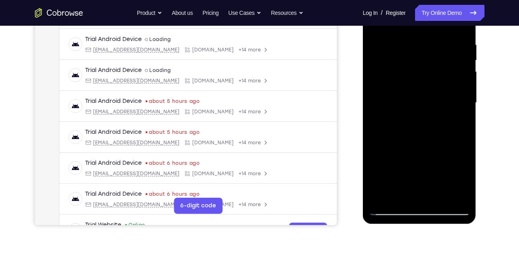
scroll to position [149, 0]
click at [457, 199] on div at bounding box center [419, 102] width 101 height 225
drag, startPoint x: 421, startPoint y: 112, endPoint x: 434, endPoint y: 207, distance: 96.0
click at [434, 207] on div at bounding box center [419, 102] width 101 height 225
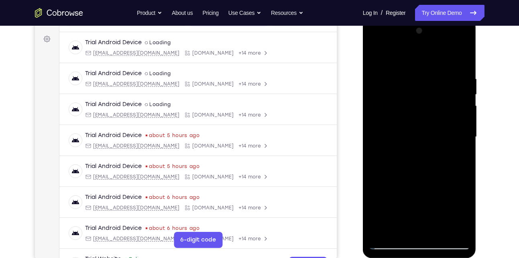
scroll to position [109, 0]
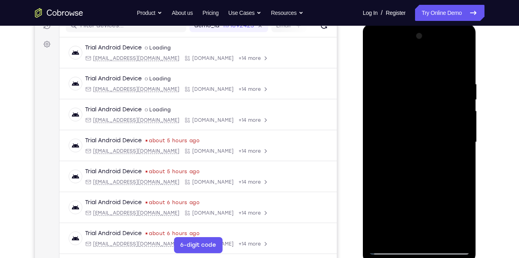
drag, startPoint x: 434, startPoint y: 154, endPoint x: 439, endPoint y: 196, distance: 42.4
click at [439, 196] on div at bounding box center [419, 142] width 101 height 225
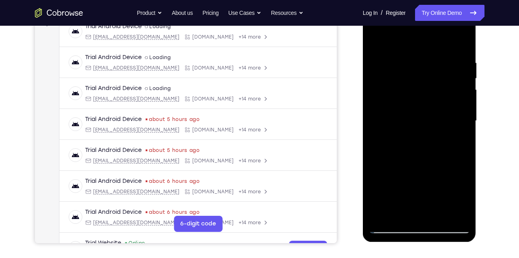
scroll to position [131, 0]
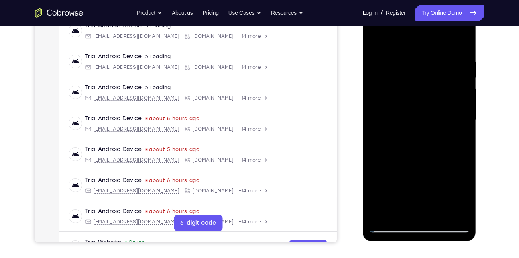
click at [439, 215] on div at bounding box center [419, 120] width 101 height 225
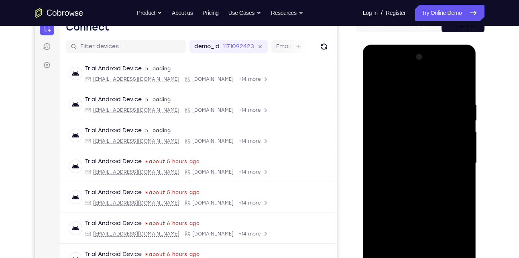
scroll to position [88, 0]
click at [378, 84] on div at bounding box center [419, 163] width 101 height 225
click at [408, 101] on div at bounding box center [419, 163] width 101 height 225
drag, startPoint x: 454, startPoint y: 129, endPoint x: 390, endPoint y: 134, distance: 64.4
click at [390, 134] on div at bounding box center [419, 163] width 101 height 225
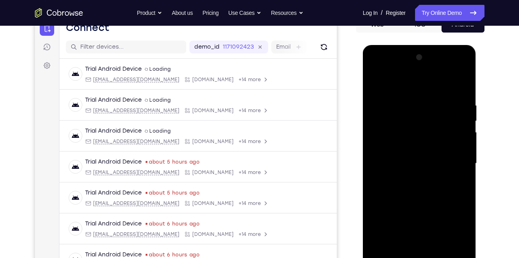
click at [461, 85] on div at bounding box center [419, 163] width 101 height 225
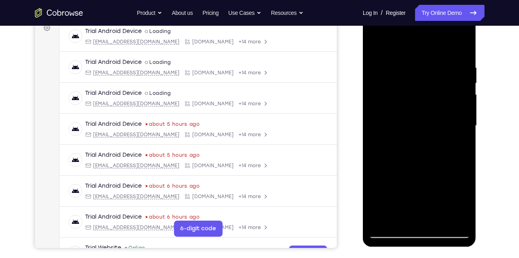
scroll to position [126, 0]
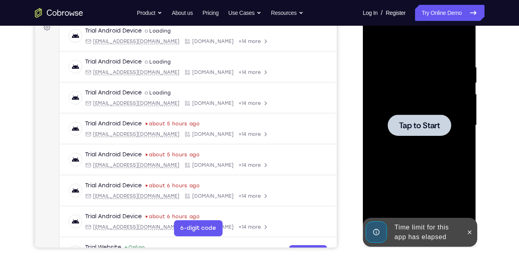
drag, startPoint x: 433, startPoint y: 169, endPoint x: 404, endPoint y: 124, distance: 53.5
click at [404, 7] on div "Tap to Start" at bounding box center [420, 7] width 114 height 0
